Goal: Transaction & Acquisition: Purchase product/service

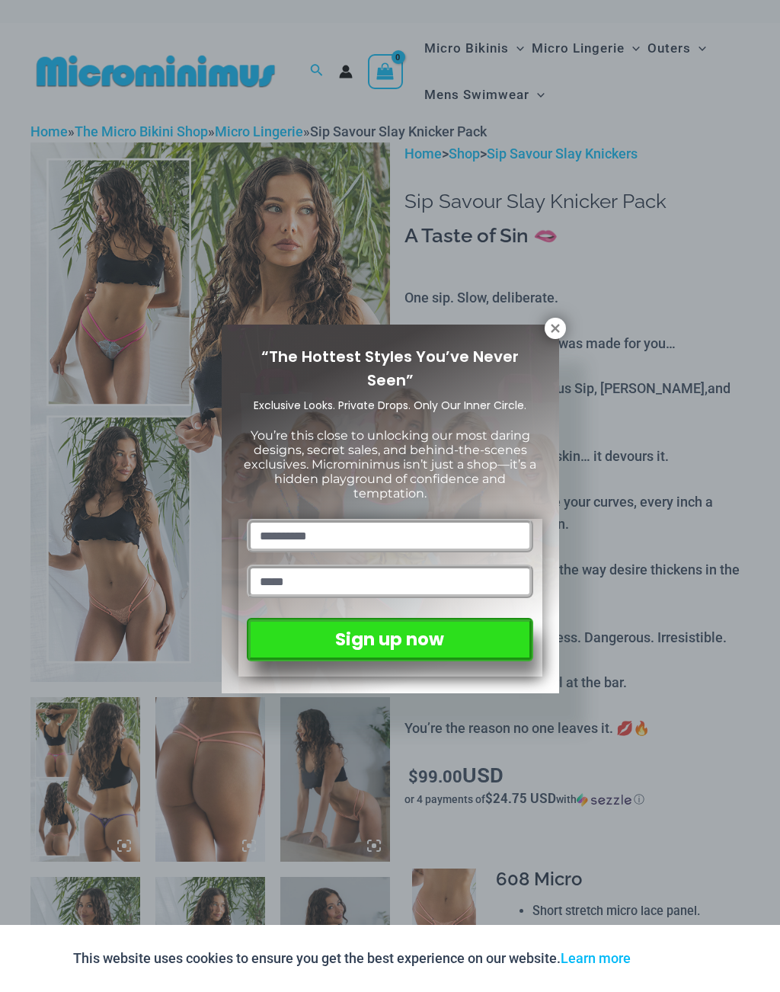
click at [557, 323] on icon at bounding box center [556, 329] width 14 height 14
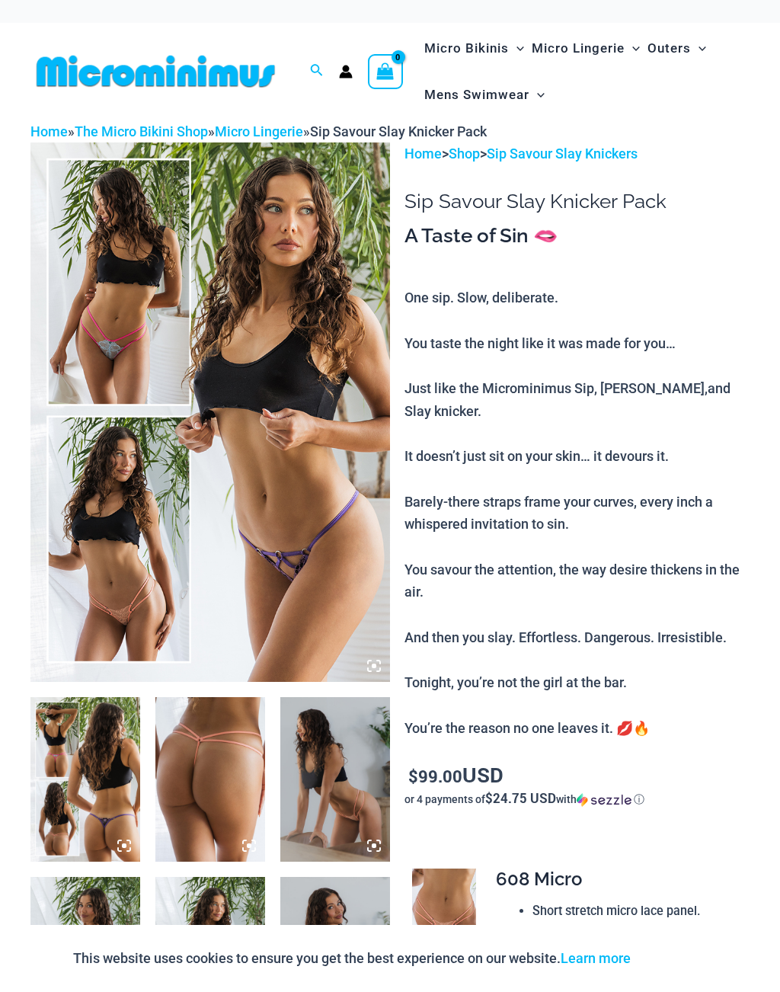
click at [279, 360] on img at bounding box center [210, 413] width 360 height 540
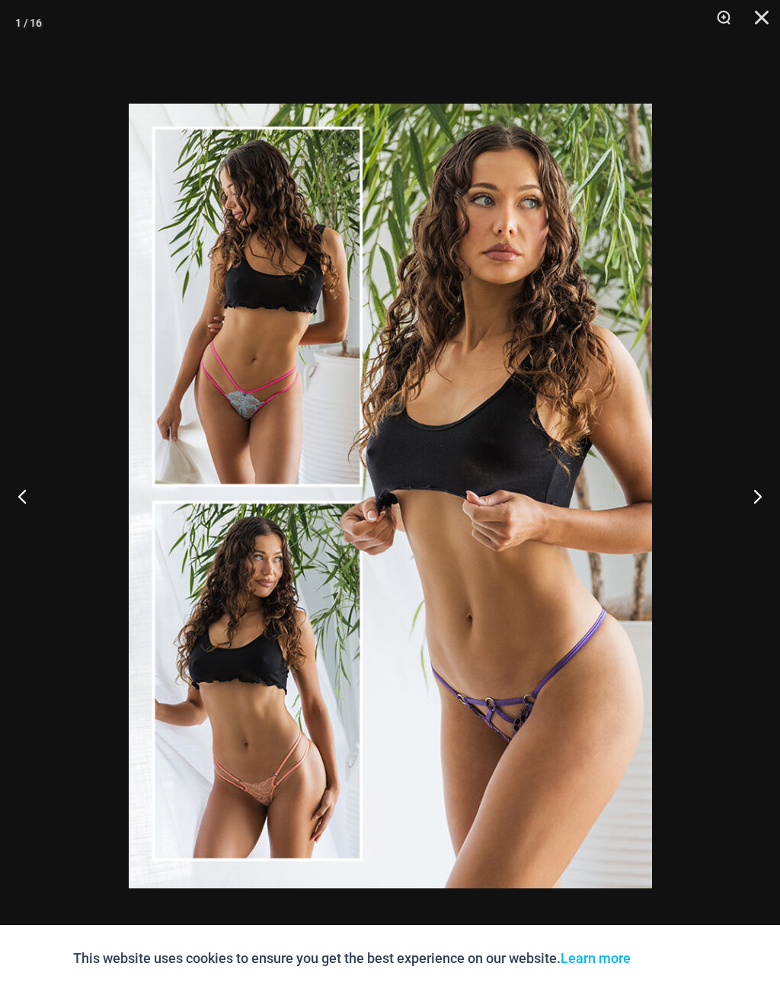
click at [769, 492] on button "Next" at bounding box center [751, 496] width 57 height 76
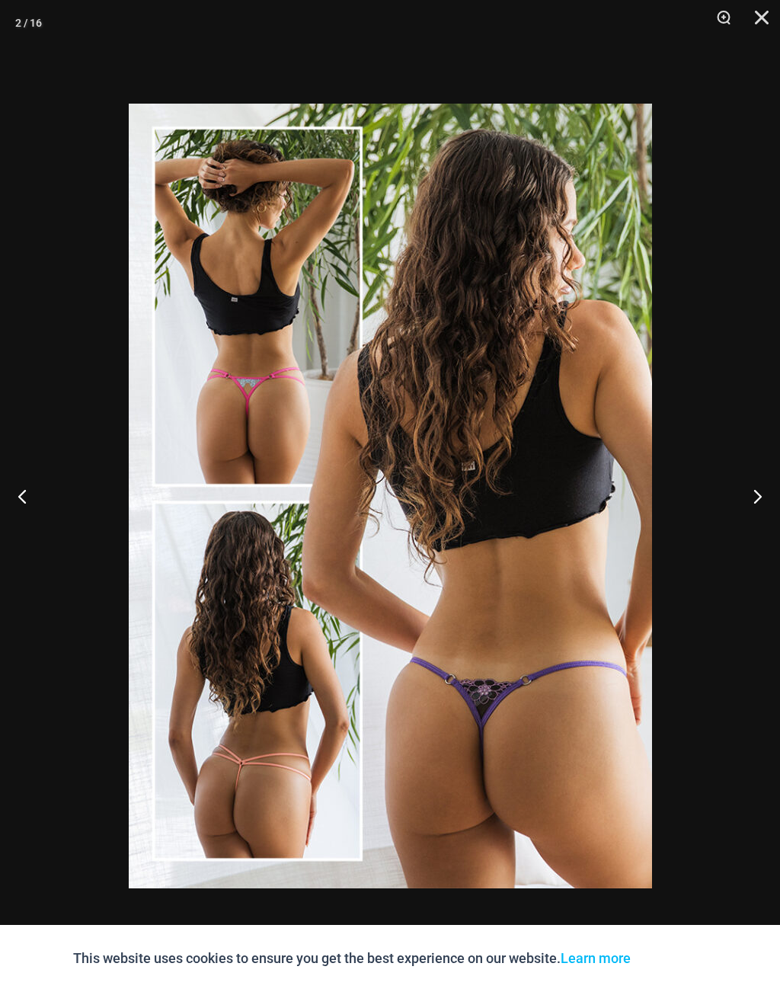
click at [768, 497] on button "Next" at bounding box center [751, 496] width 57 height 76
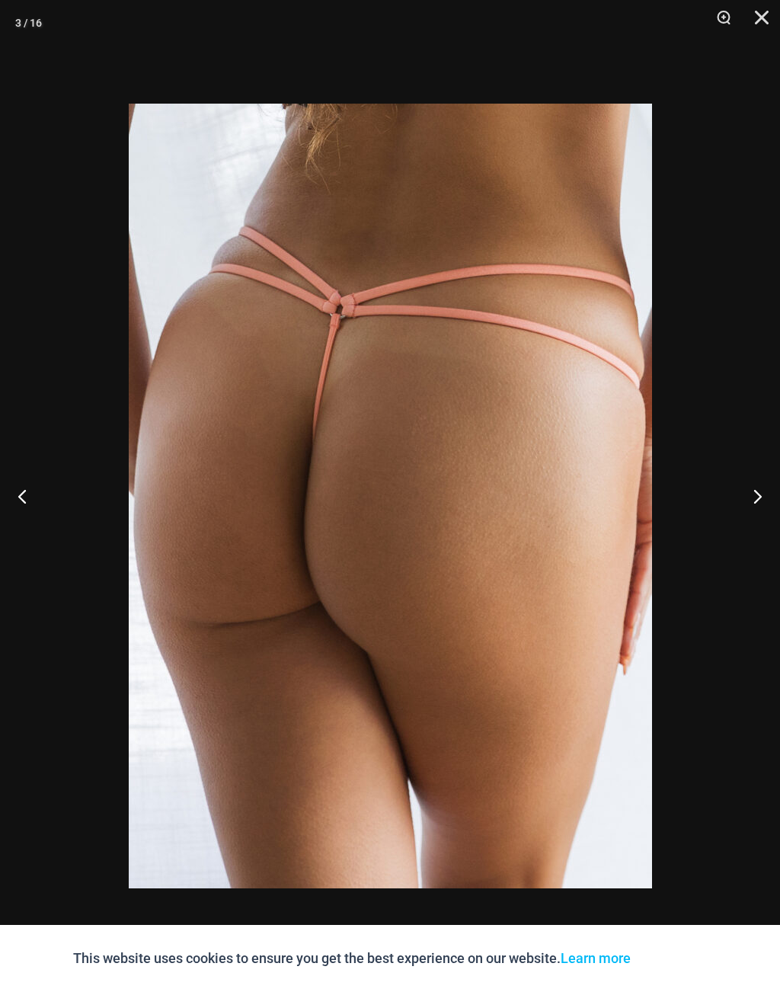
click at [763, 489] on button "Next" at bounding box center [751, 496] width 57 height 76
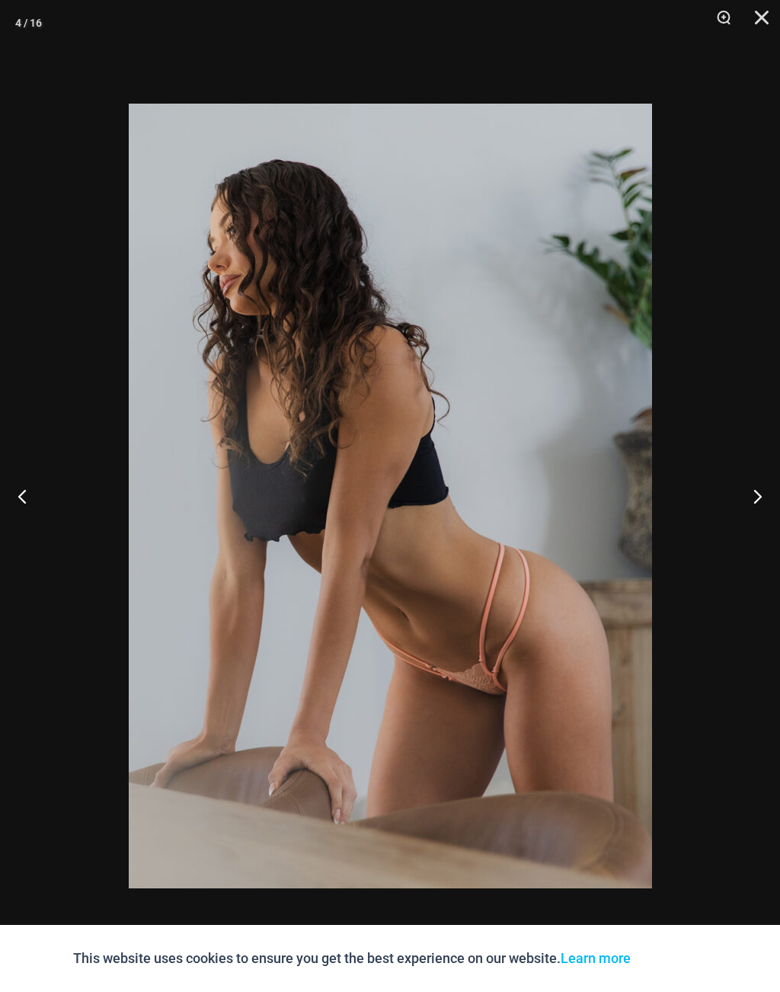
click at [767, 493] on button "Next" at bounding box center [751, 496] width 57 height 76
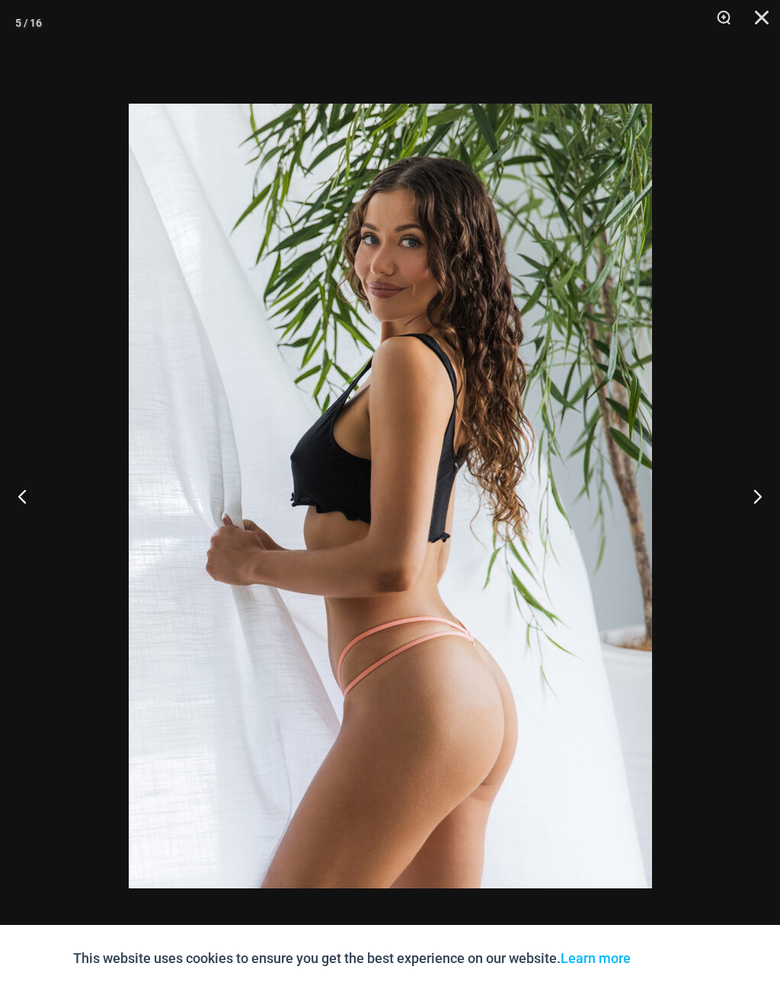
click at [764, 498] on button "Next" at bounding box center [751, 496] width 57 height 76
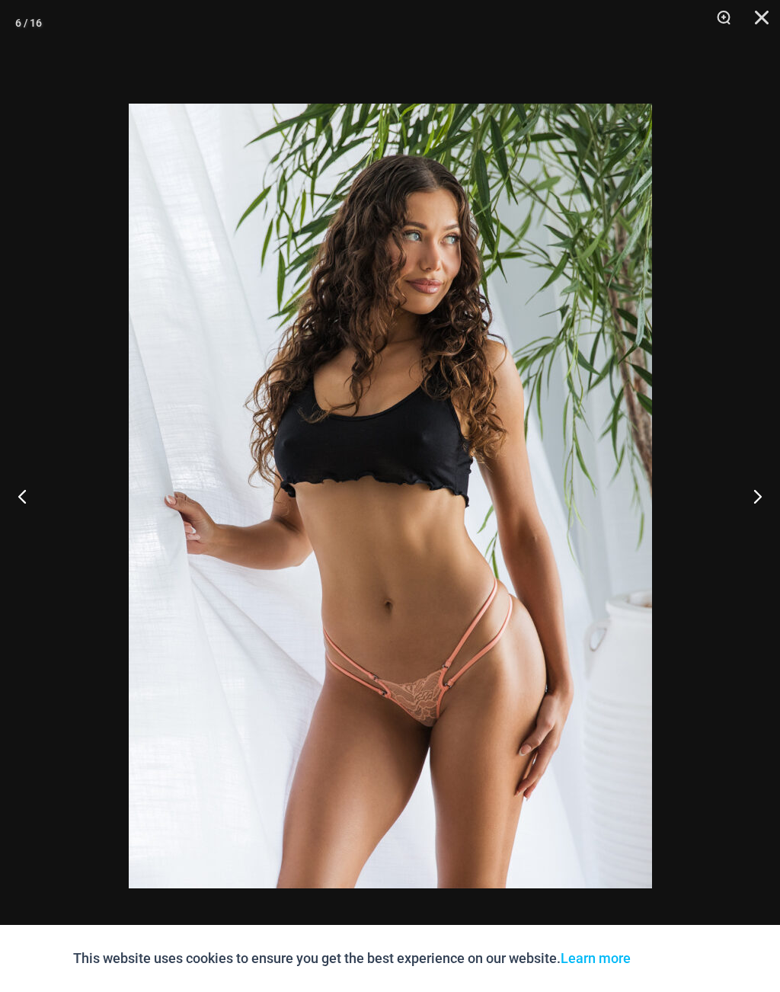
click at [771, 489] on button "Next" at bounding box center [751, 496] width 57 height 76
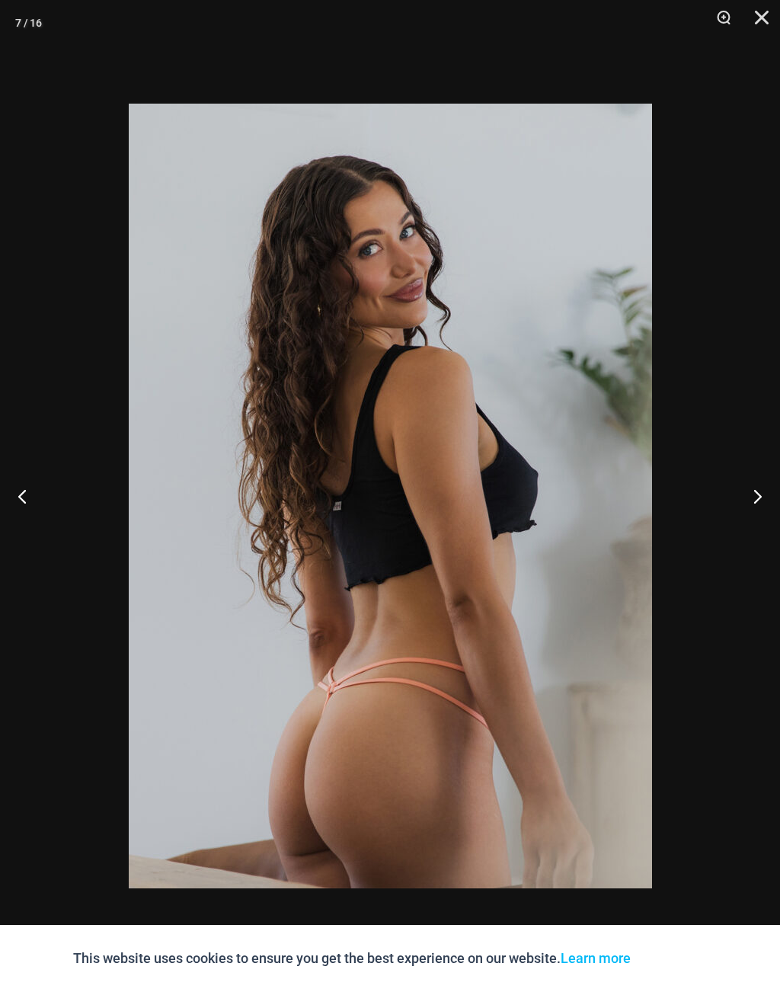
click at [759, 494] on button "Next" at bounding box center [751, 496] width 57 height 76
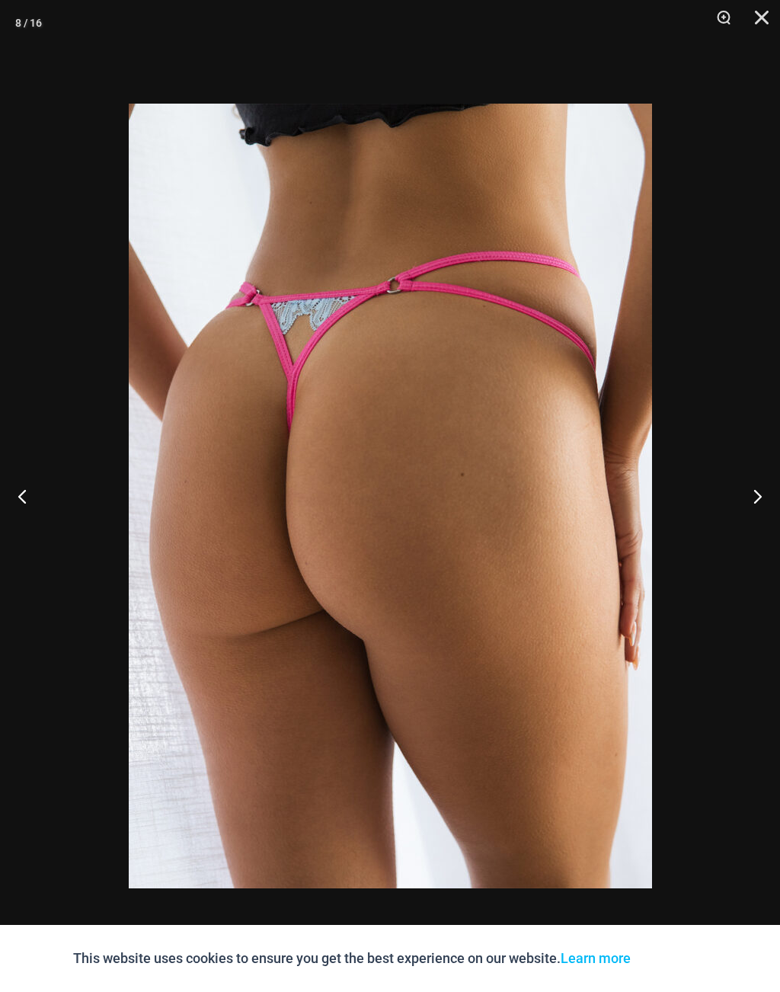
click at [771, 489] on button "Next" at bounding box center [751, 496] width 57 height 76
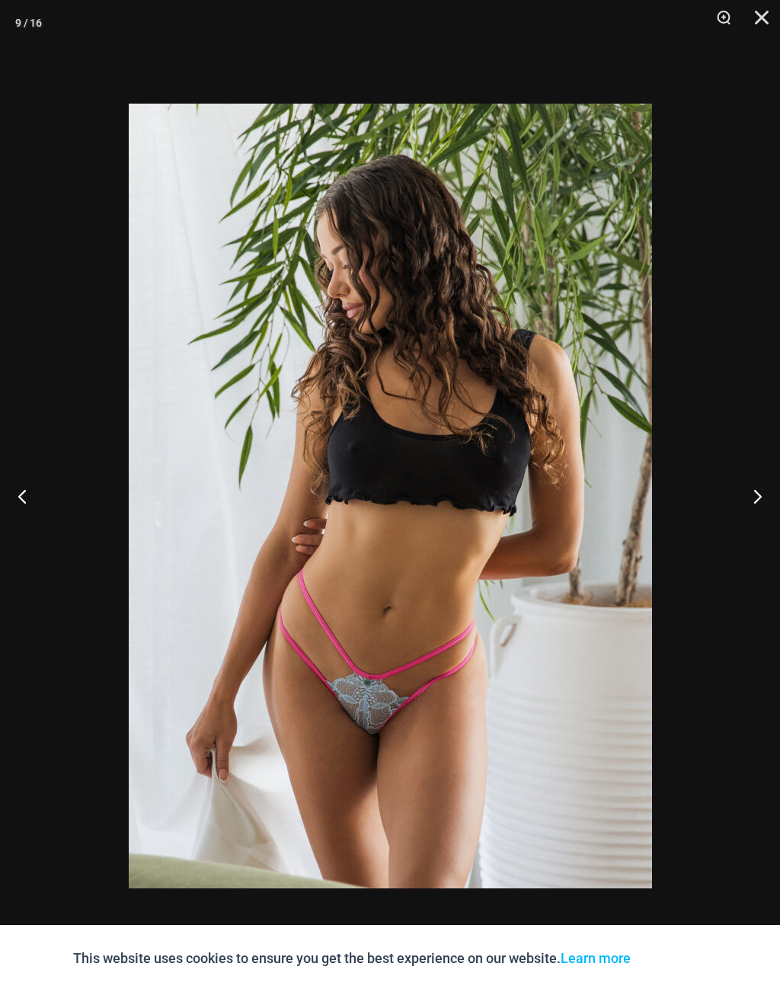
click at [763, 495] on button "Next" at bounding box center [751, 496] width 57 height 76
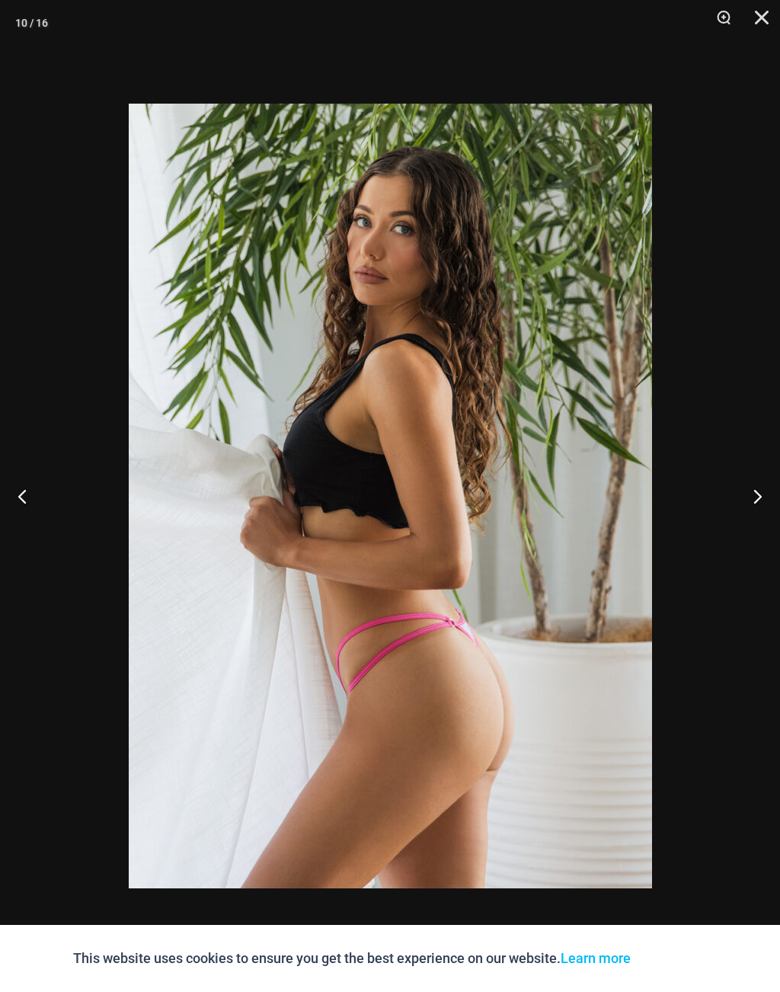
click at [768, 489] on button "Next" at bounding box center [751, 496] width 57 height 76
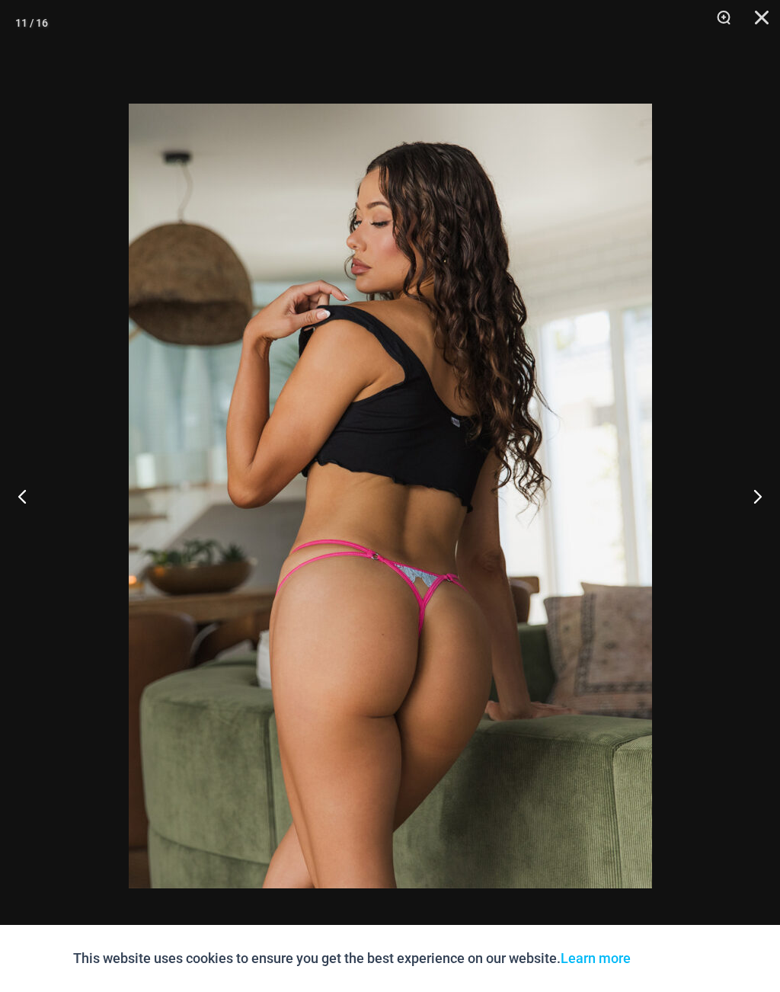
click at [770, 489] on button "Next" at bounding box center [751, 496] width 57 height 76
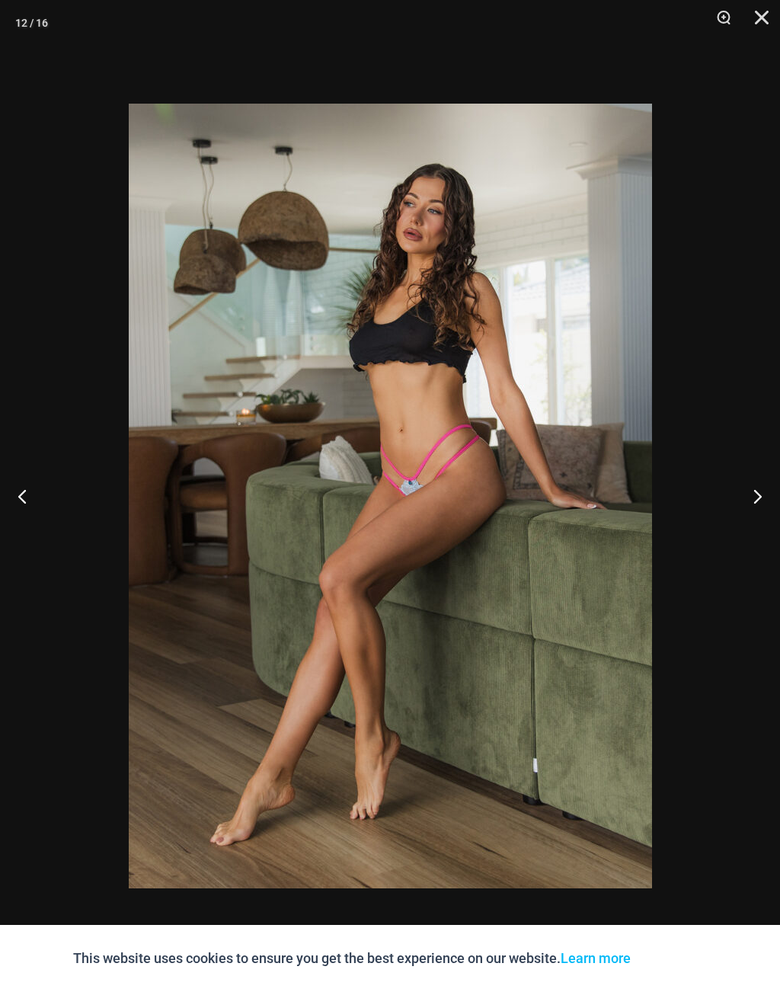
click at [768, 486] on button "Next" at bounding box center [751, 496] width 57 height 76
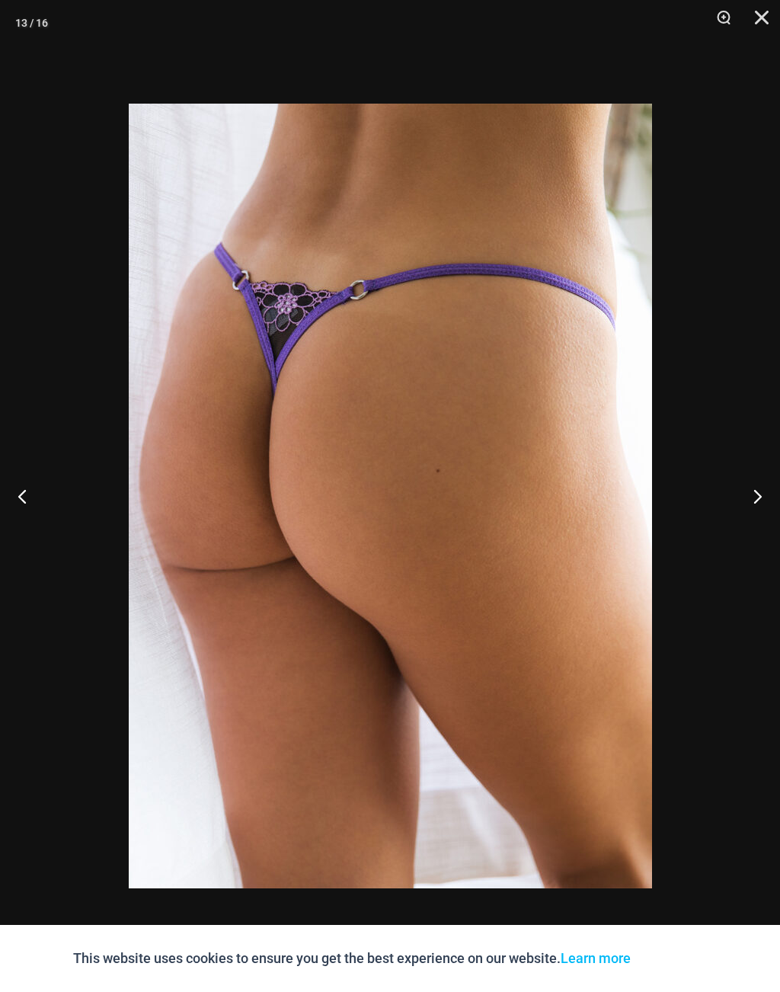
click at [769, 494] on button "Next" at bounding box center [751, 496] width 57 height 76
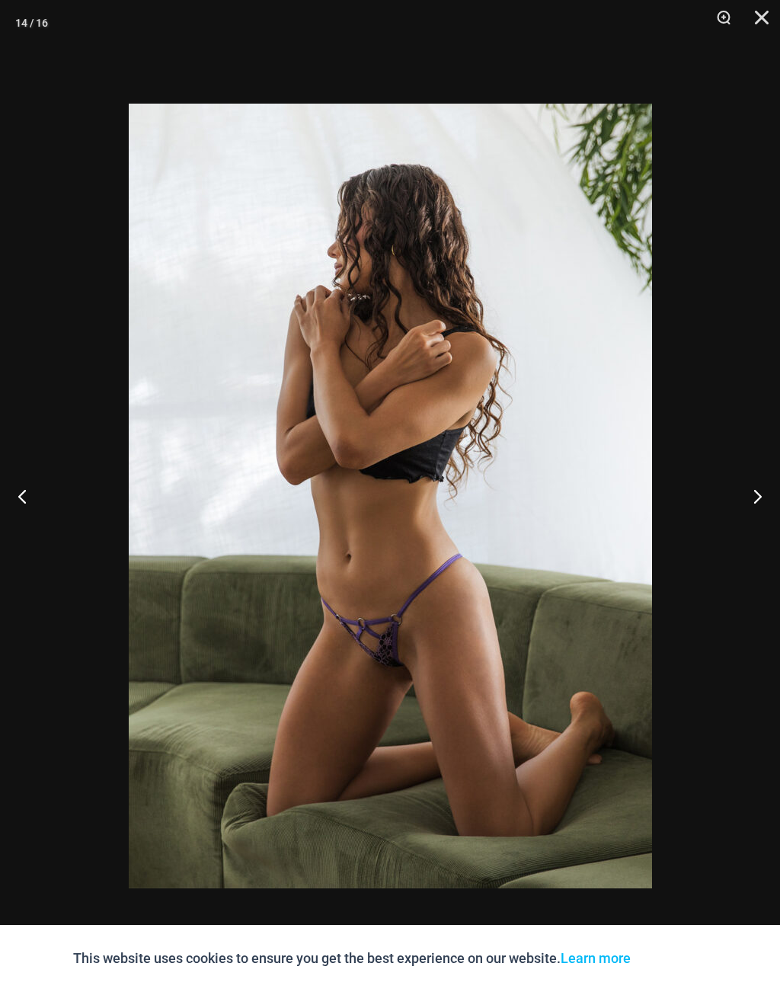
click at [771, 495] on button "Next" at bounding box center [751, 496] width 57 height 76
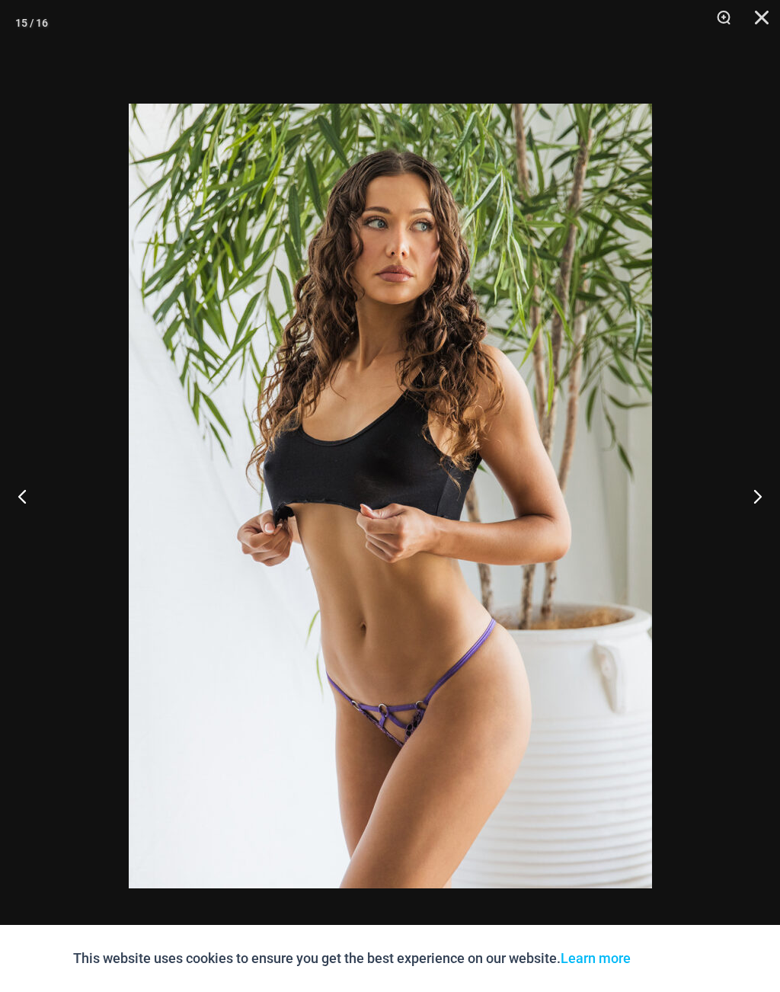
click at [771, 492] on button "Next" at bounding box center [751, 496] width 57 height 76
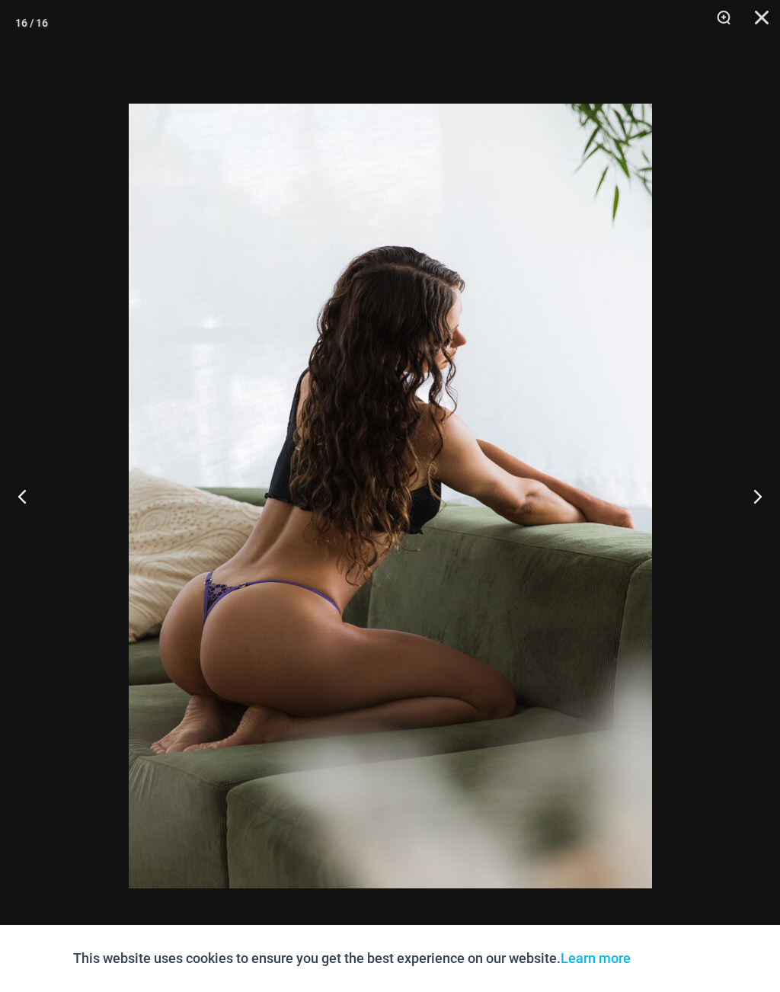
click at [758, 489] on button "Next" at bounding box center [751, 496] width 57 height 76
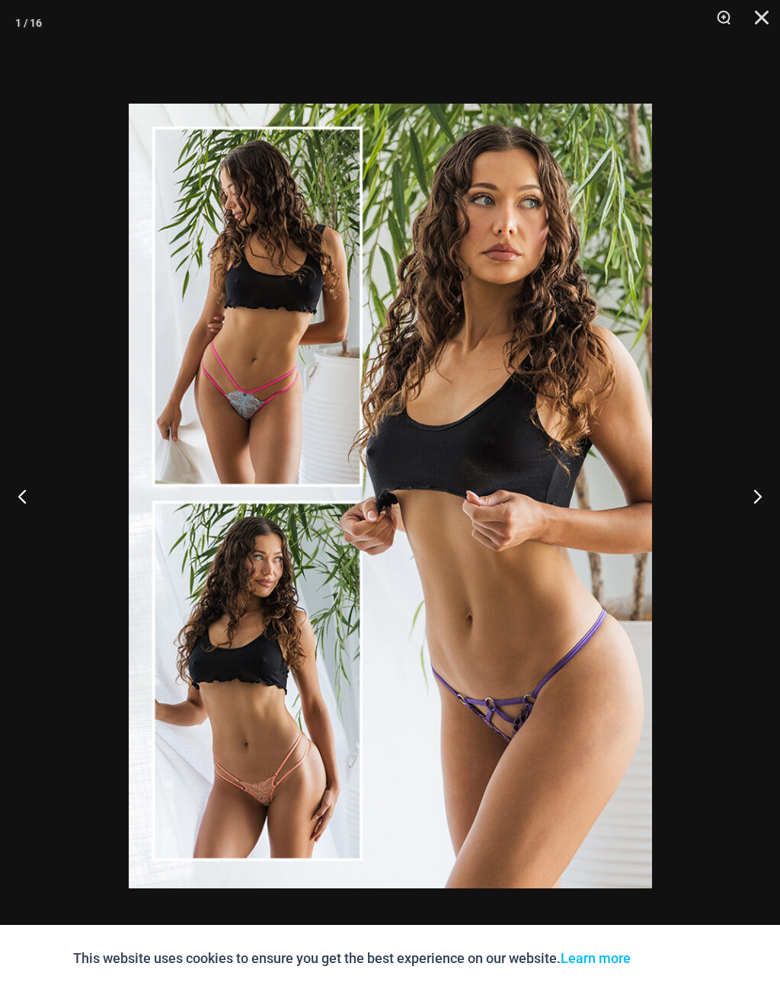
click at [758, 492] on button "Next" at bounding box center [751, 496] width 57 height 76
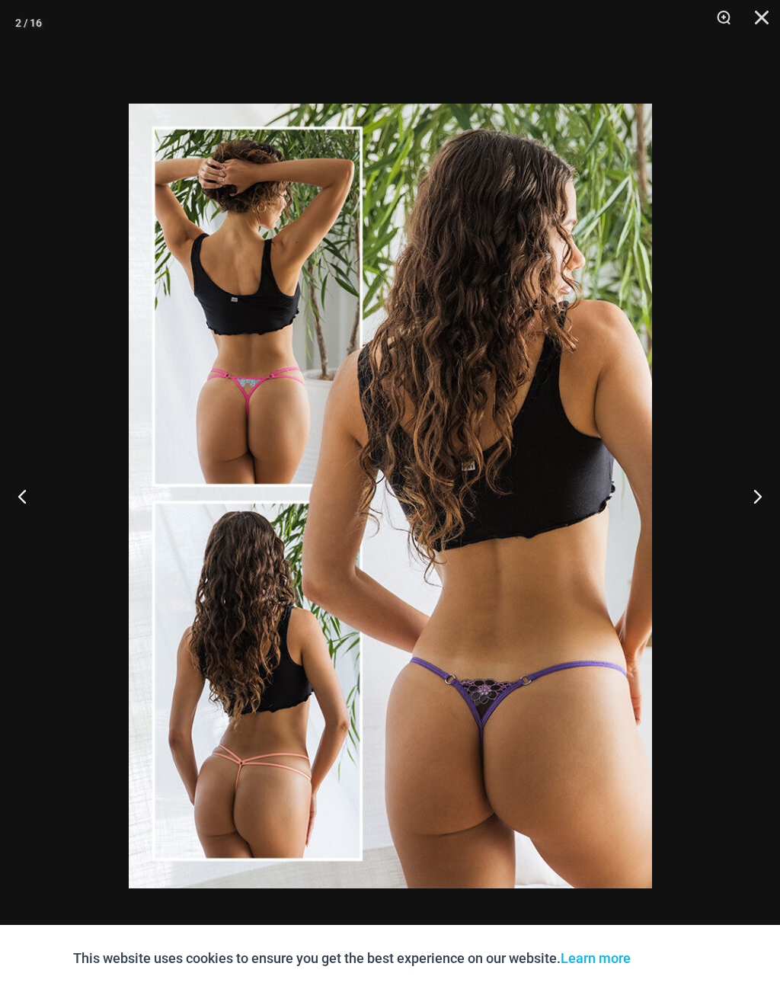
click at [758, 492] on button "Next" at bounding box center [751, 496] width 57 height 76
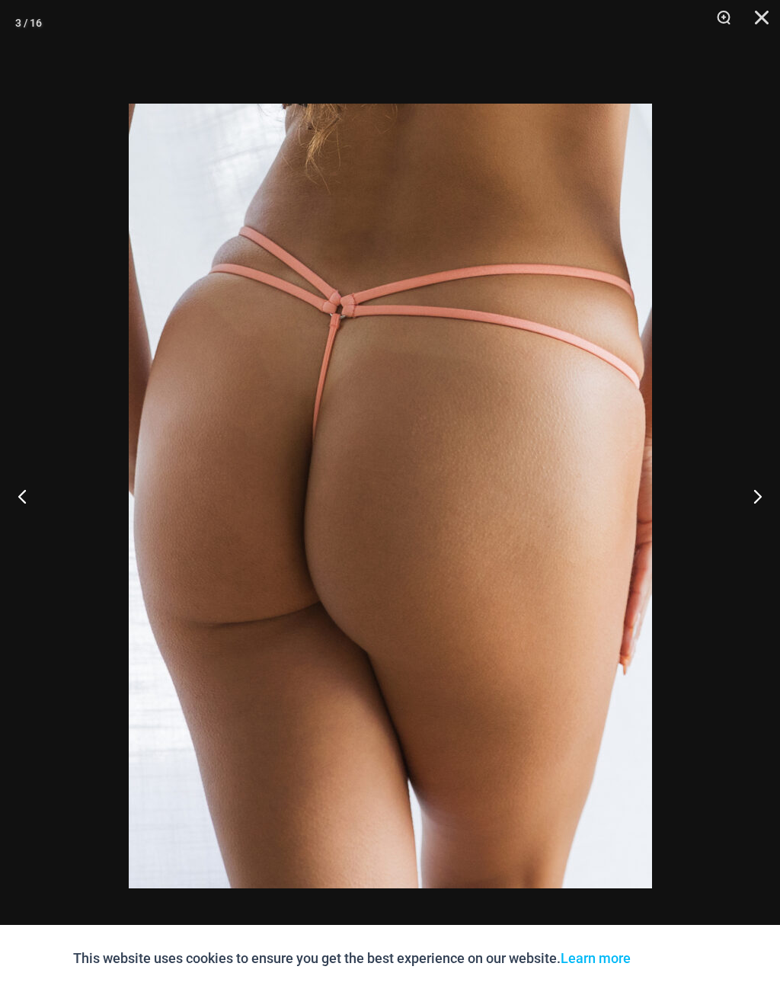
click at [748, 492] on button "Next" at bounding box center [751, 496] width 57 height 76
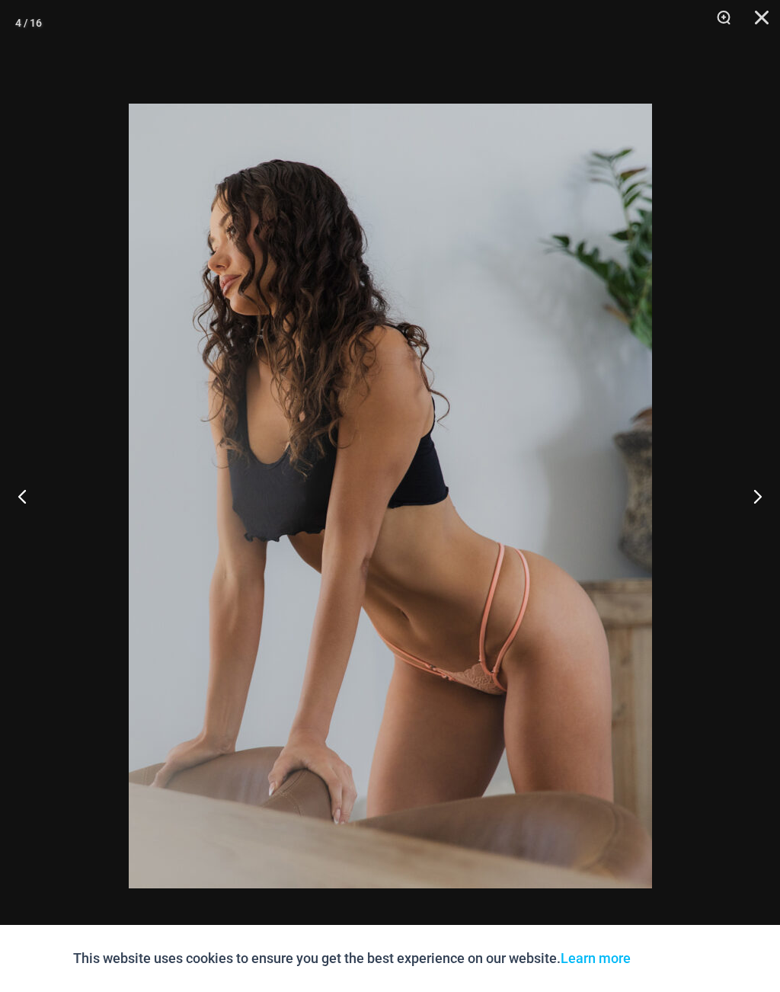
click at [755, 489] on button "Next" at bounding box center [751, 496] width 57 height 76
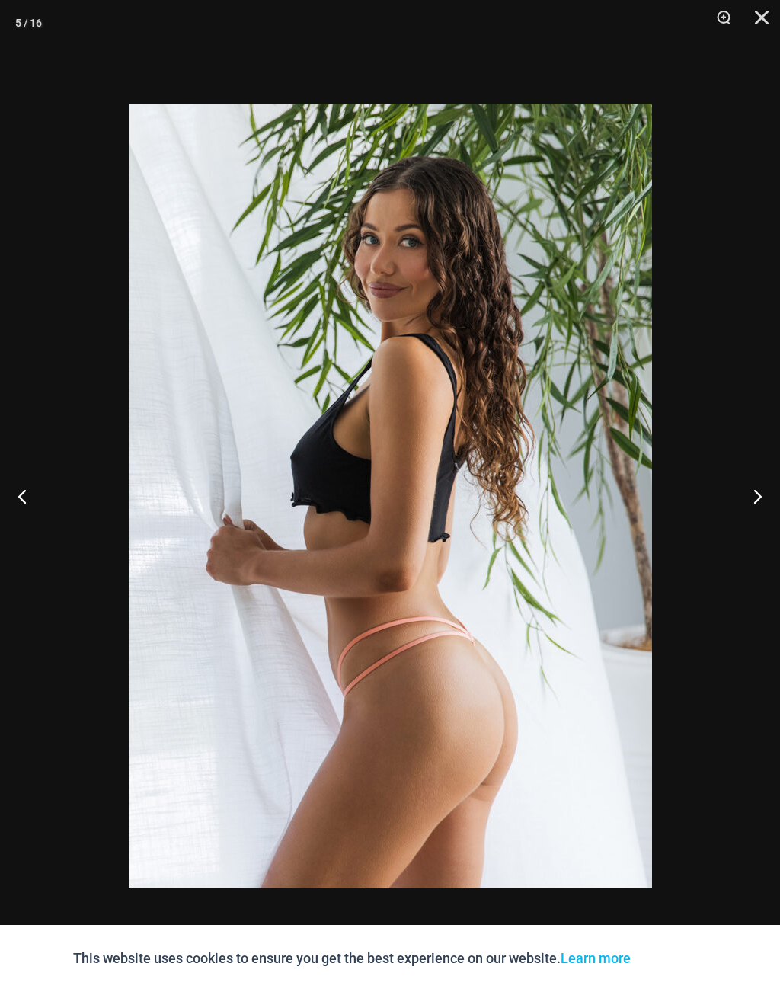
click at [755, 492] on button "Next" at bounding box center [751, 496] width 57 height 76
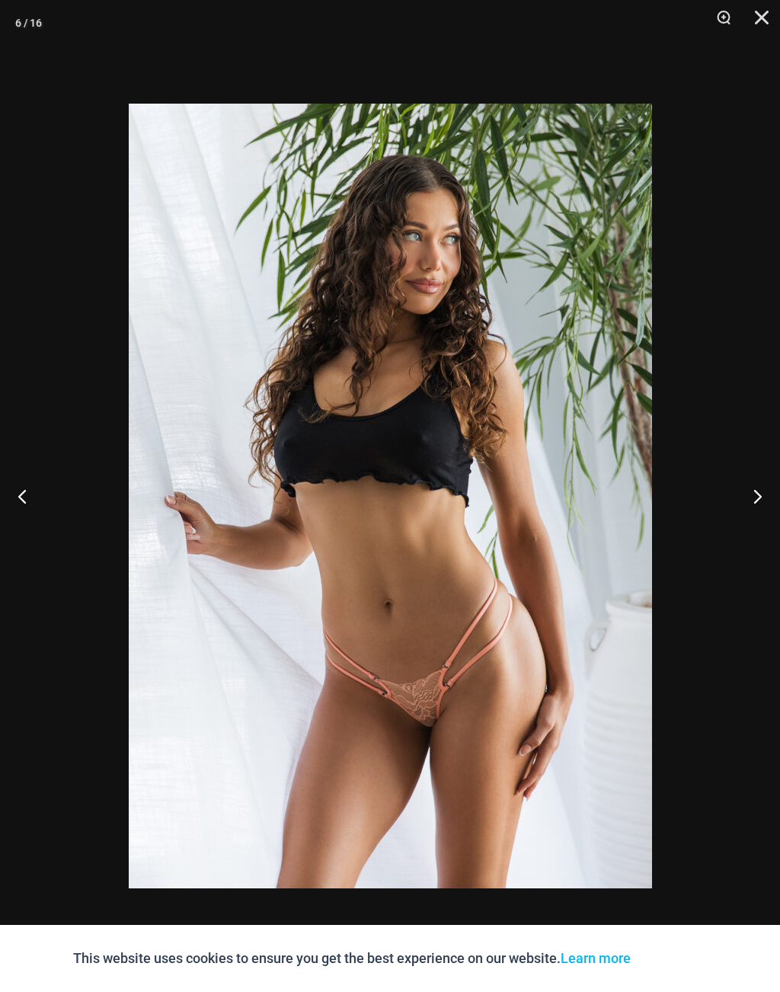
click at [755, 482] on button "Next" at bounding box center [751, 496] width 57 height 76
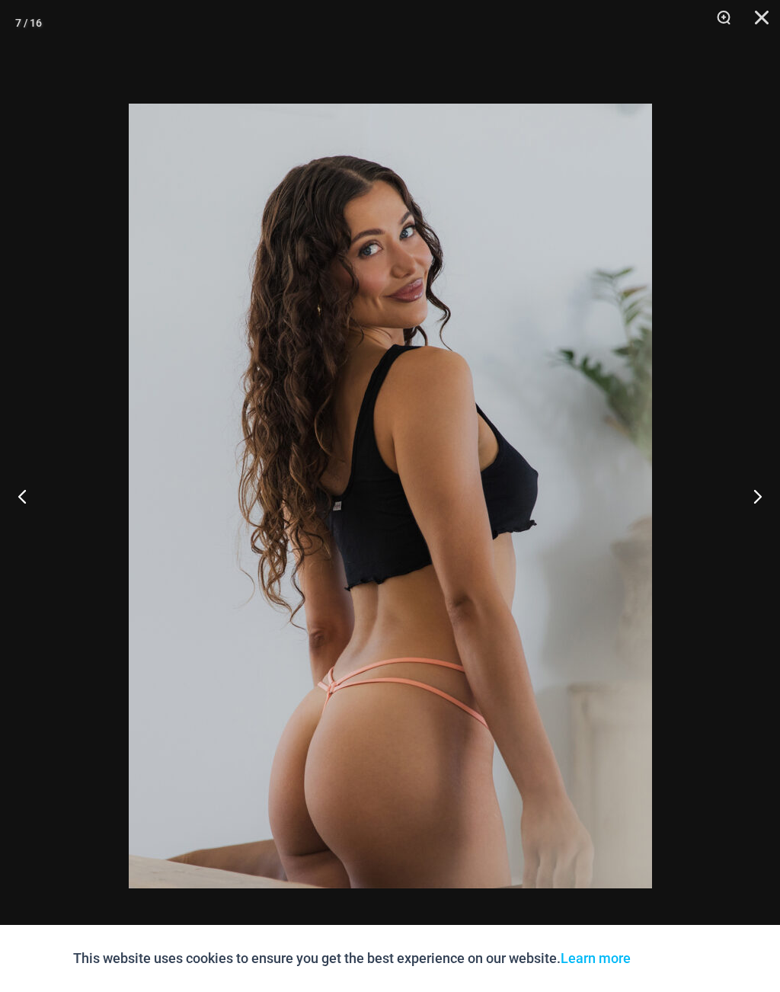
click at [757, 487] on button "Next" at bounding box center [751, 496] width 57 height 76
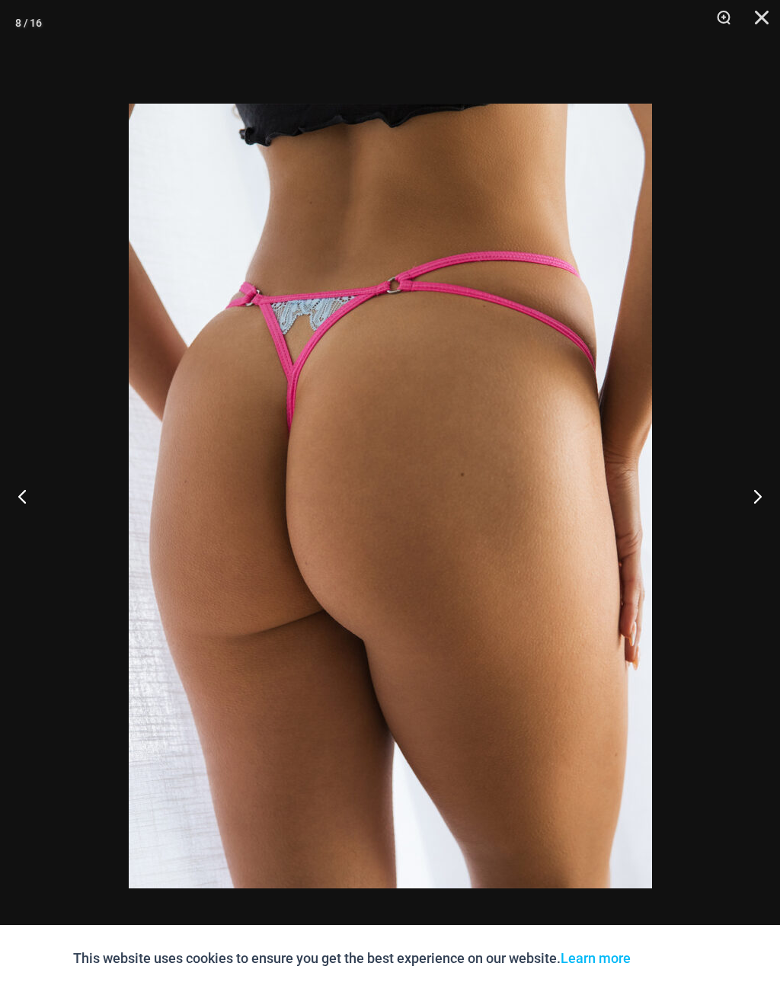
click at [757, 479] on button "Next" at bounding box center [751, 496] width 57 height 76
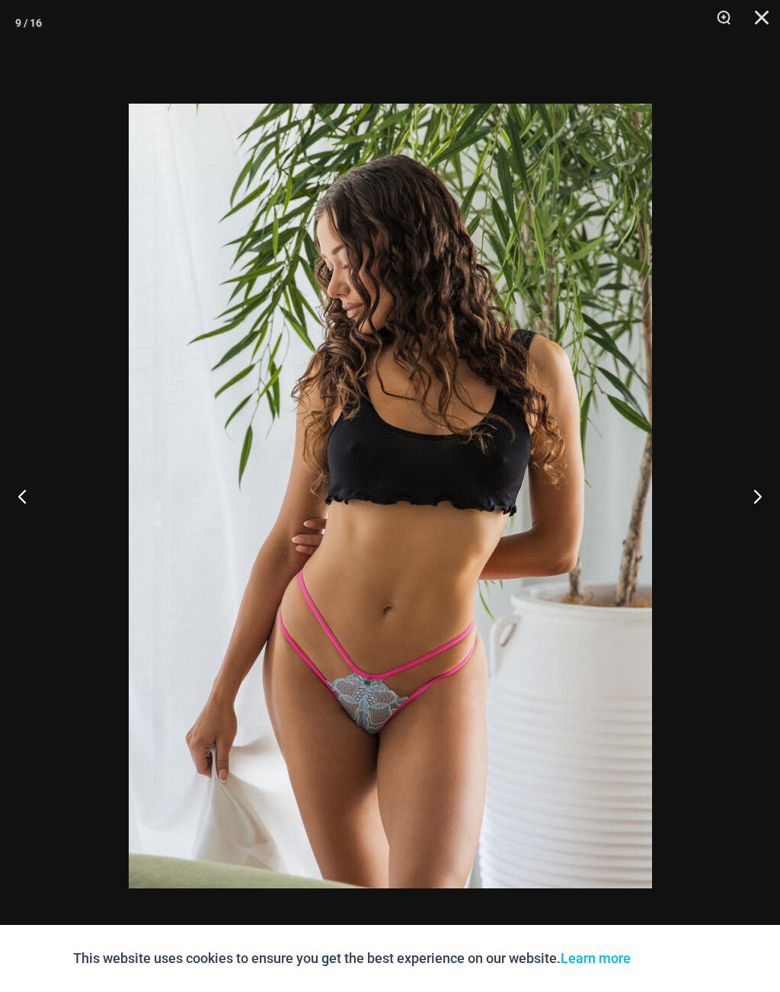
click at [757, 492] on button "Next" at bounding box center [751, 496] width 57 height 76
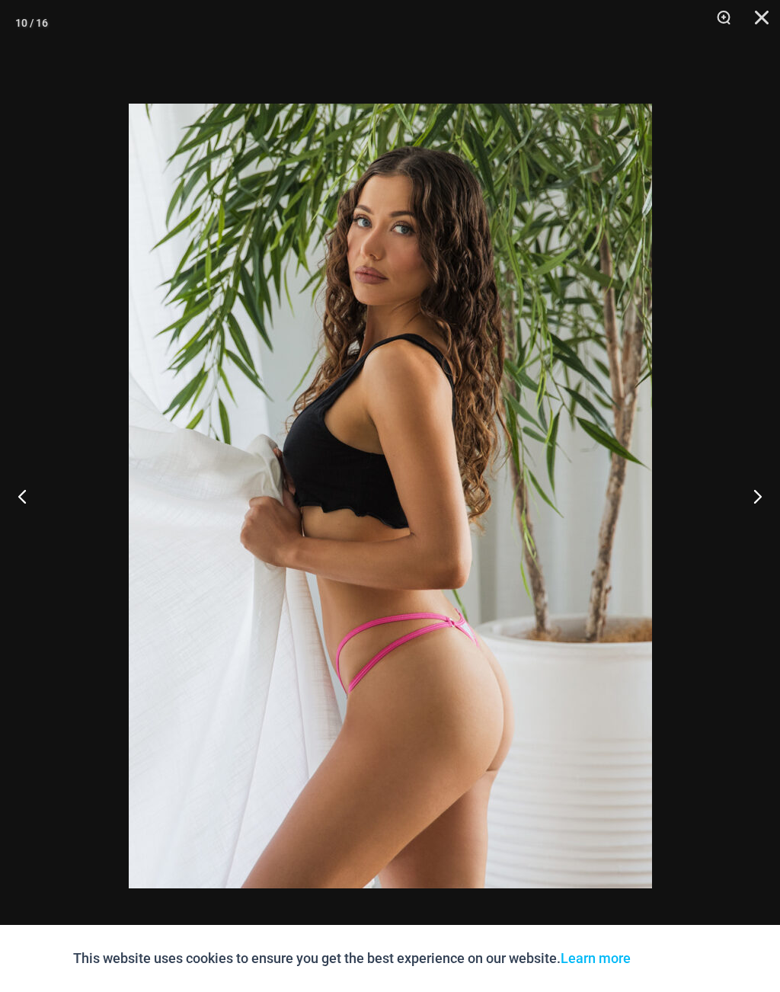
click at [759, 493] on button "Next" at bounding box center [751, 496] width 57 height 76
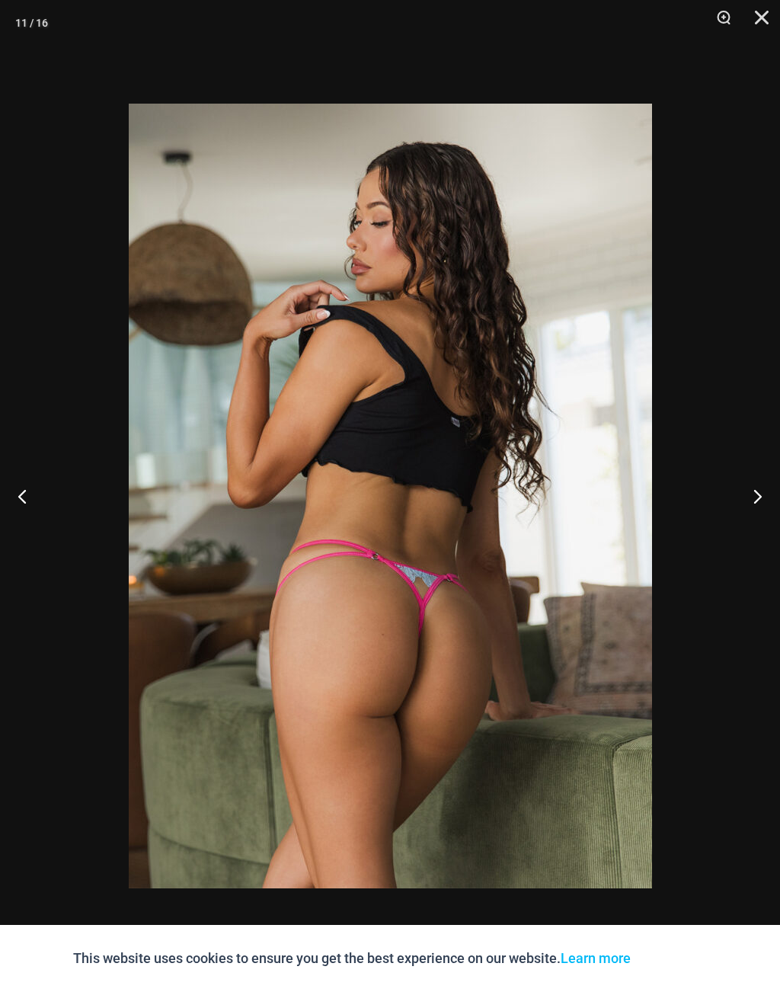
click at [756, 486] on button "Next" at bounding box center [751, 496] width 57 height 76
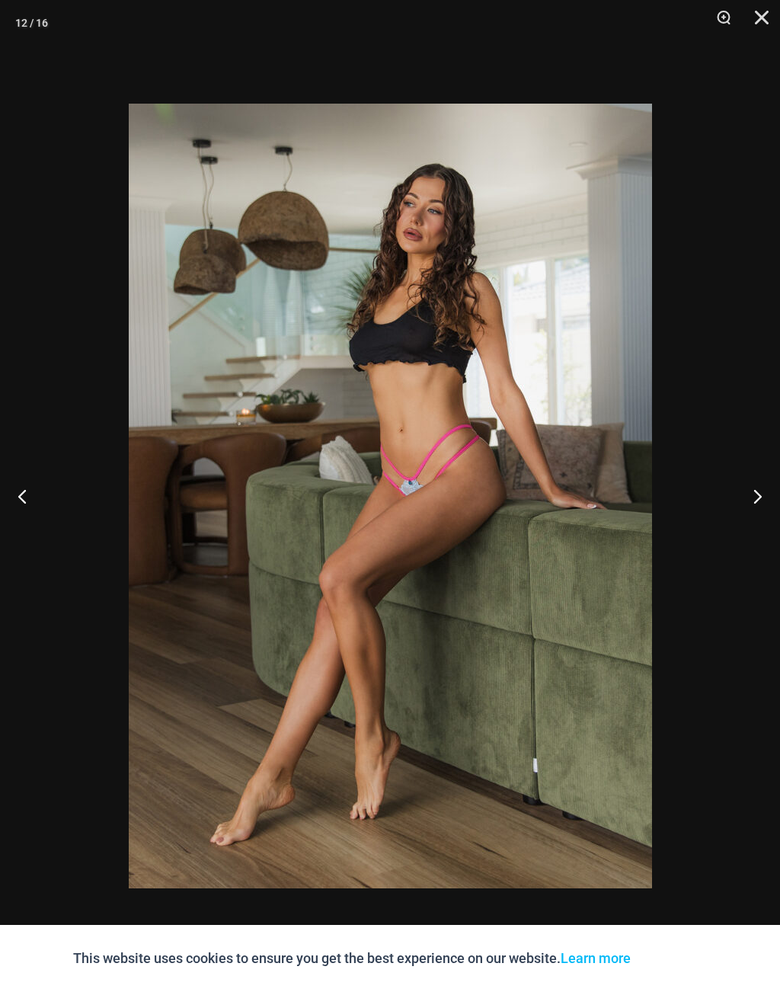
click at [754, 486] on button "Next" at bounding box center [751, 496] width 57 height 76
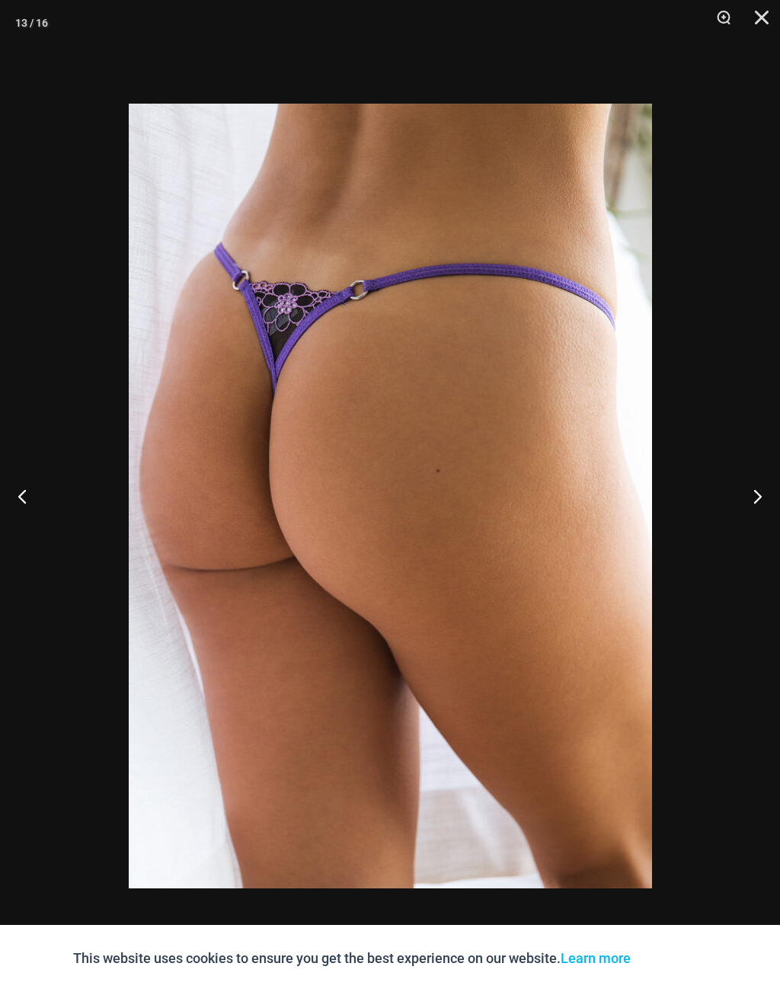
click at [758, 491] on button "Next" at bounding box center [751, 496] width 57 height 76
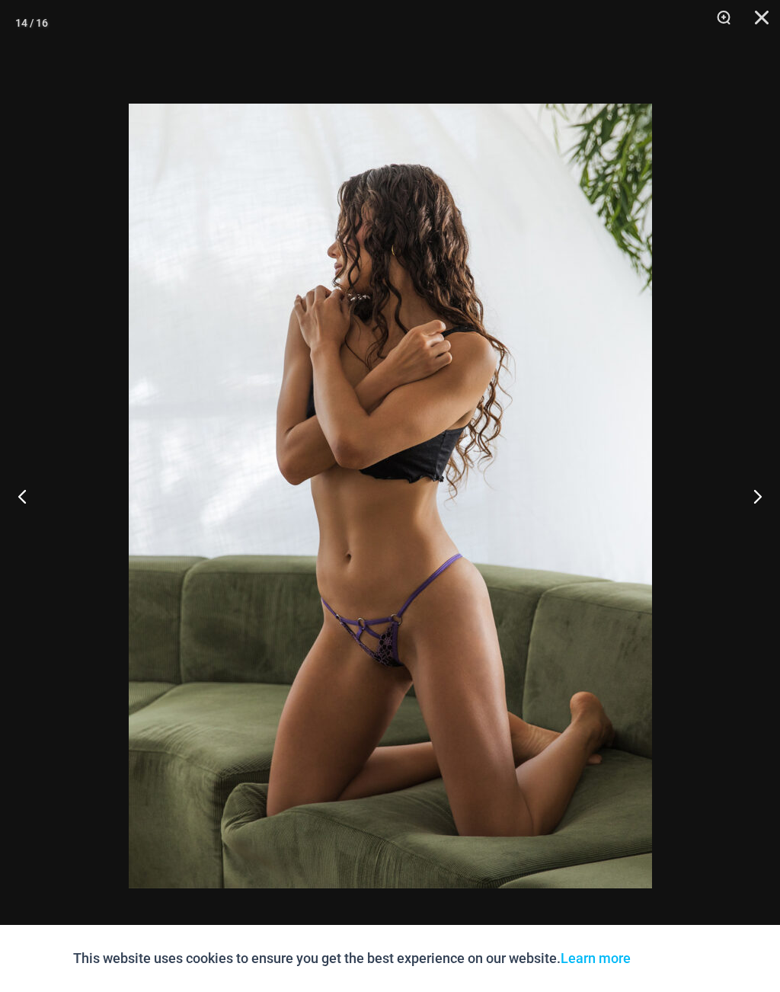
click at [758, 489] on button "Next" at bounding box center [751, 496] width 57 height 76
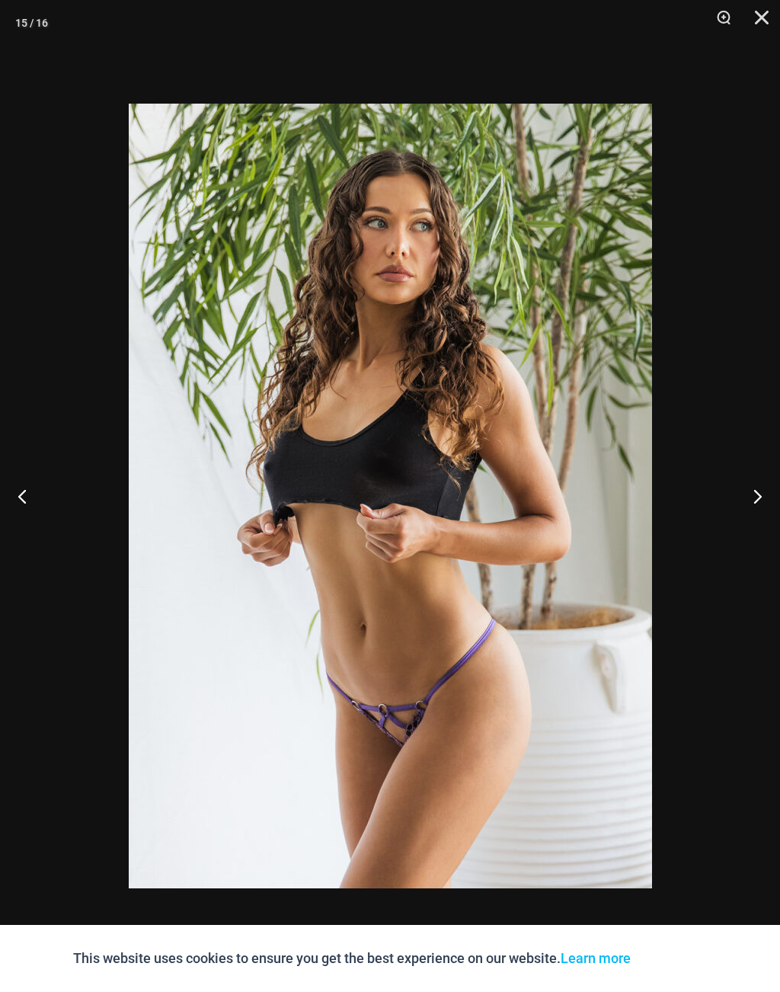
click at [755, 493] on button "Next" at bounding box center [751, 496] width 57 height 76
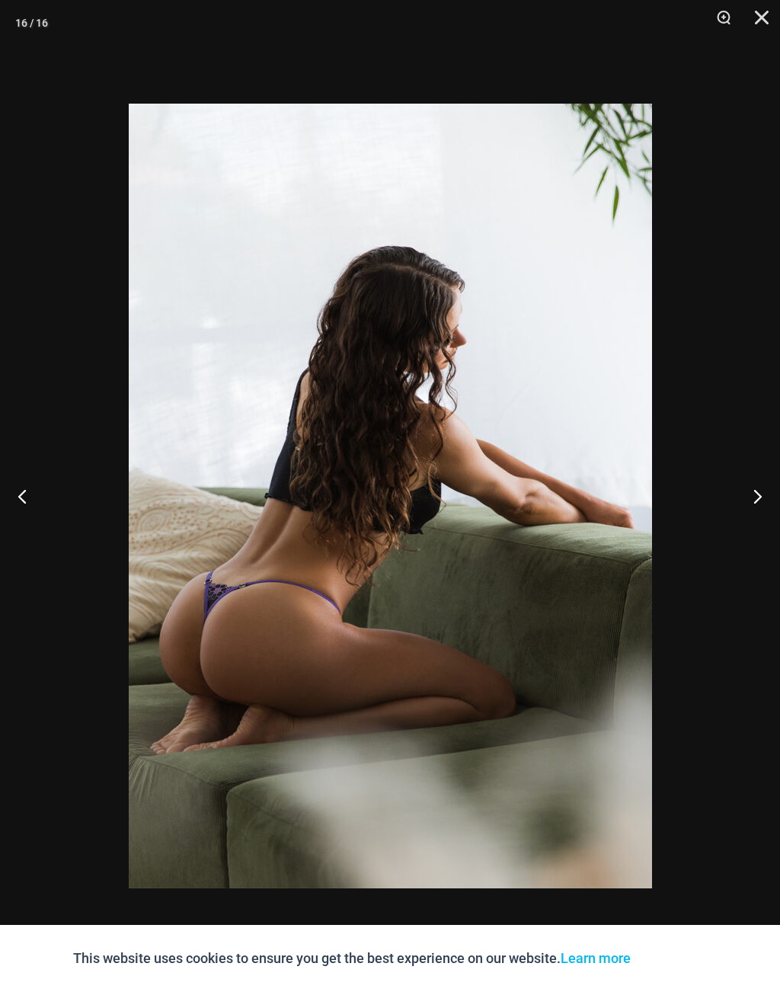
click at [760, 487] on button "Next" at bounding box center [751, 496] width 57 height 76
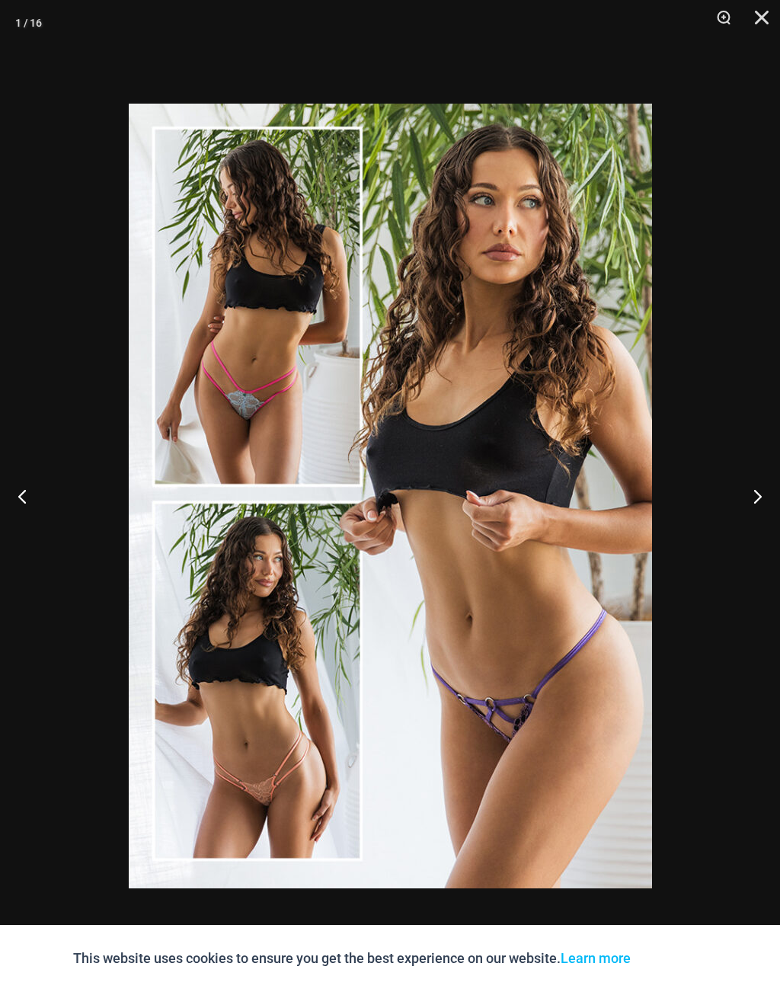
click at [759, 489] on button "Next" at bounding box center [751, 496] width 57 height 76
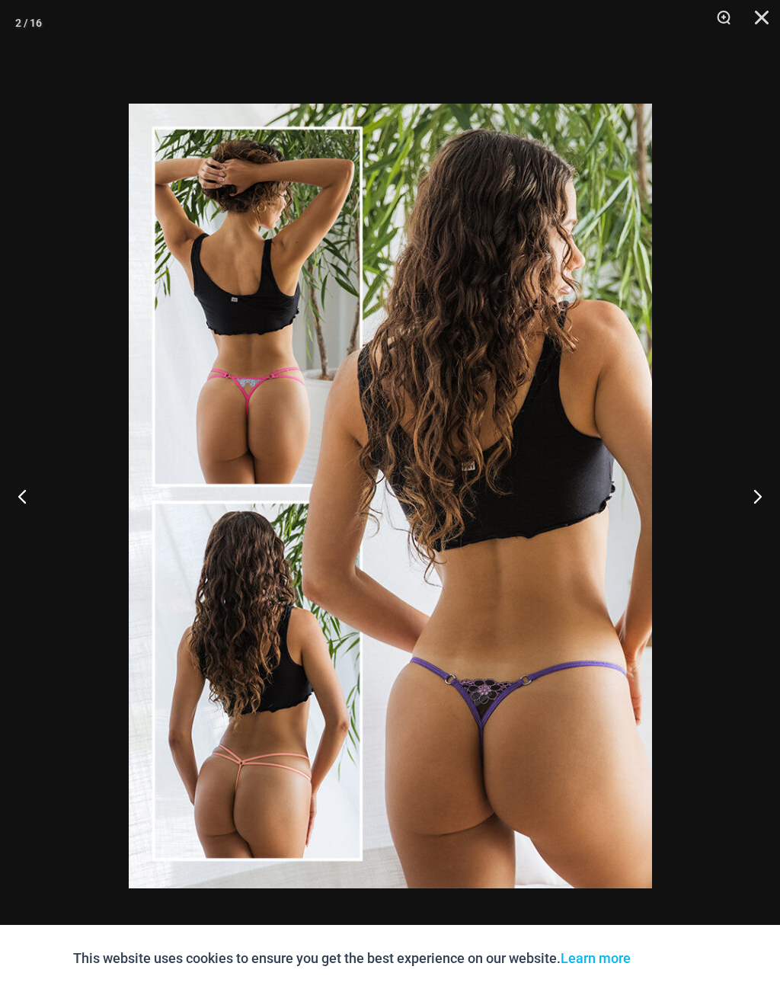
click at [757, 489] on button "Next" at bounding box center [751, 496] width 57 height 76
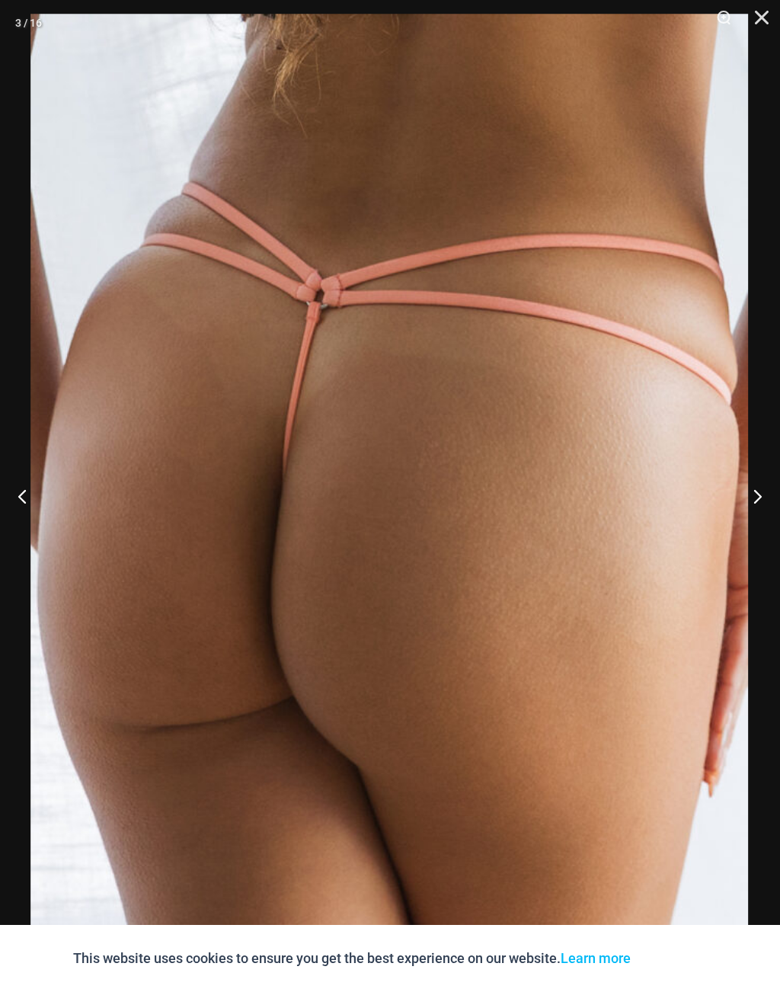
click at [460, 368] on img at bounding box center [389, 552] width 718 height 1076
